Goal: Information Seeking & Learning: Understand process/instructions

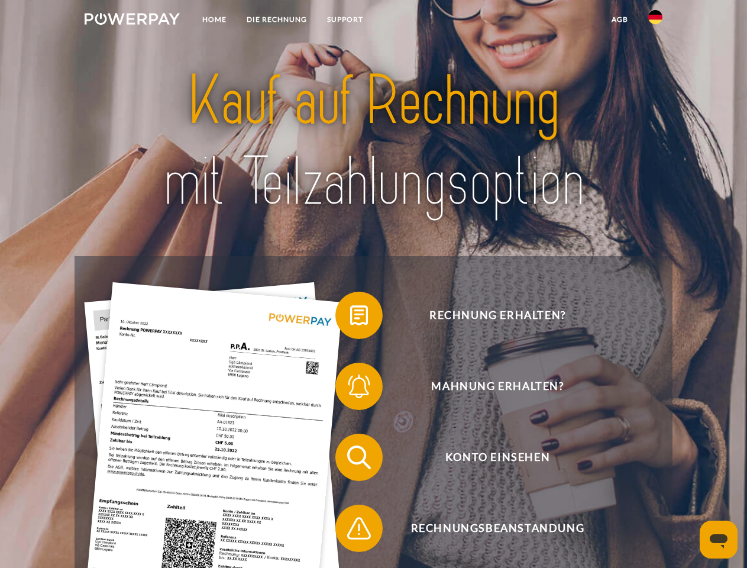
click at [132, 21] on img at bounding box center [132, 19] width 95 height 12
click at [655, 21] on img at bounding box center [655, 17] width 14 height 14
click at [619, 20] on link "agb" at bounding box center [619, 19] width 37 height 21
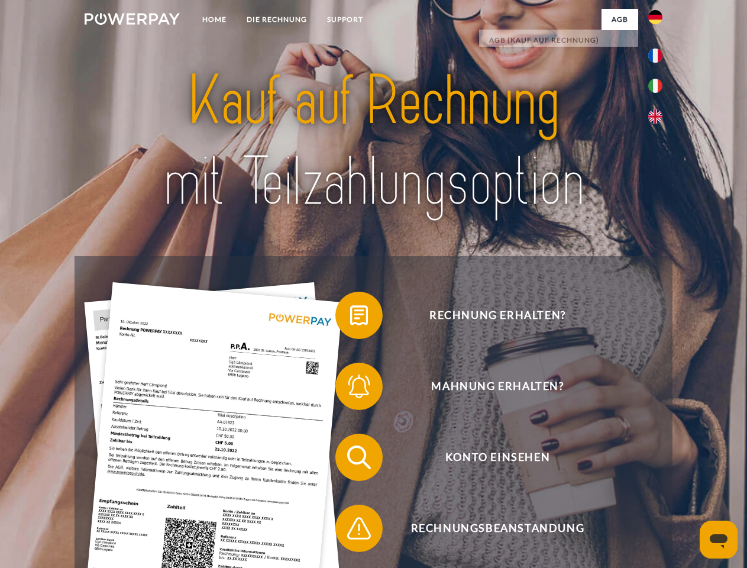
click at [350, 318] on span at bounding box center [341, 315] width 59 height 59
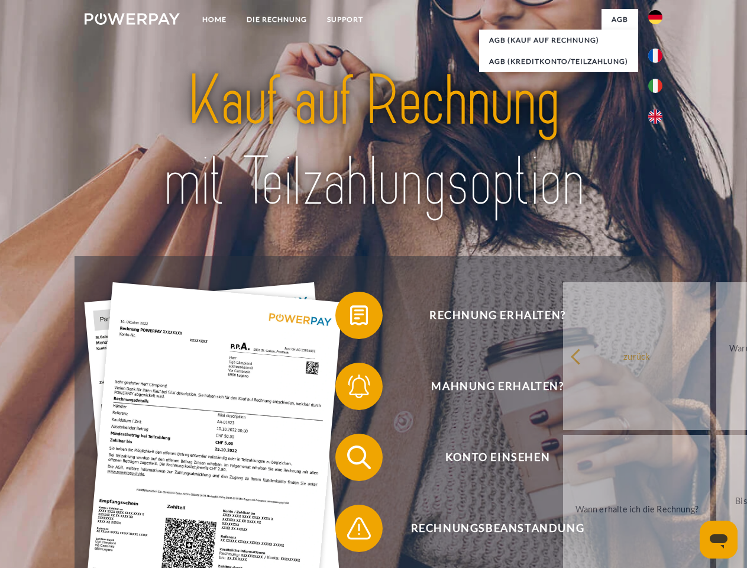
click at [350, 388] on span at bounding box center [341, 386] width 59 height 59
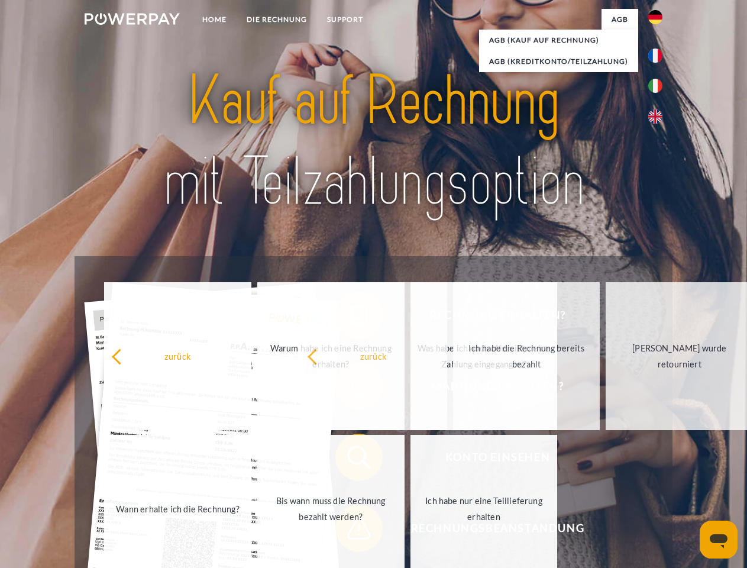
click at [350, 530] on span at bounding box center [341, 527] width 59 height 59
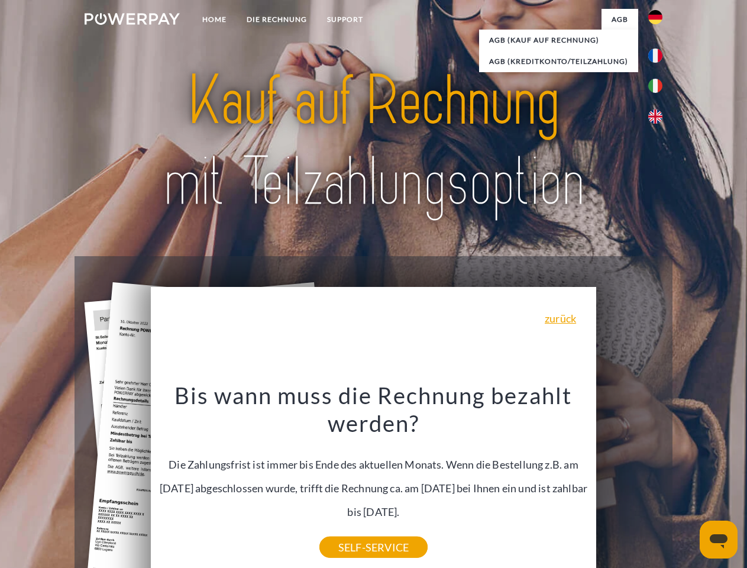
click at [718, 539] on icon "Messaging-Fenster öffnen" at bounding box center [719, 541] width 18 height 14
